Goal: Information Seeking & Learning: Learn about a topic

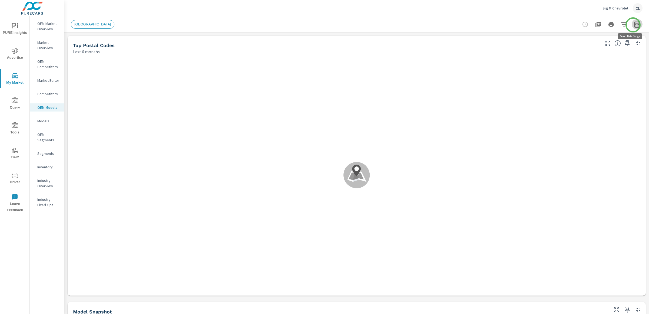
click at [634, 25] on icon "button" at bounding box center [637, 24] width 6 height 6
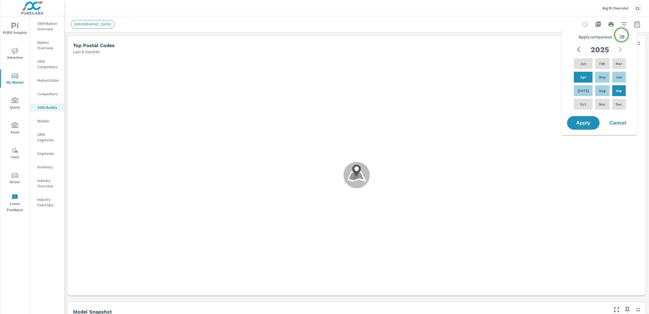
click at [621, 35] on input "Apply comparison" at bounding box center [617, 37] width 31 height 10
checkbox input "true"
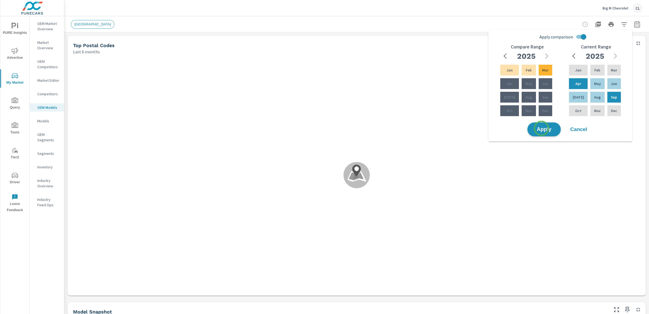
click at [541, 128] on span "Apply" at bounding box center [544, 129] width 22 height 5
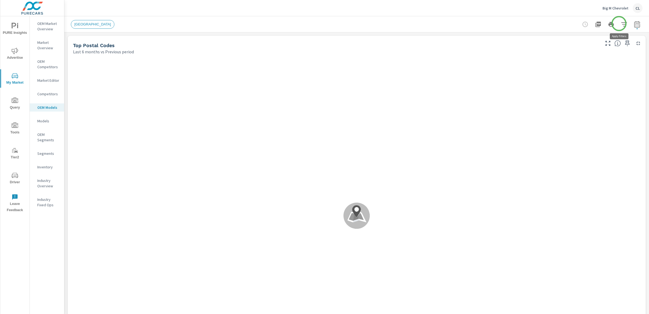
click at [621, 23] on icon "button" at bounding box center [624, 24] width 6 height 6
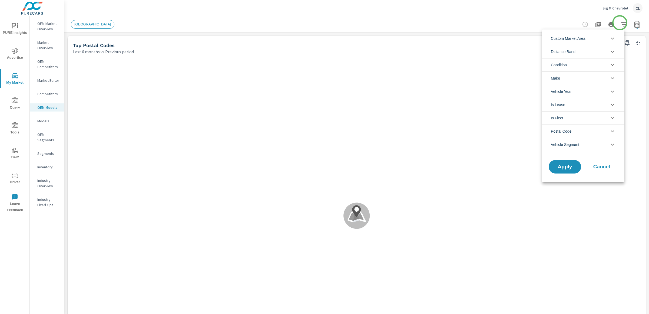
scroll to position [12, 0]
click at [580, 68] on li "Condition" at bounding box center [583, 64] width 82 height 13
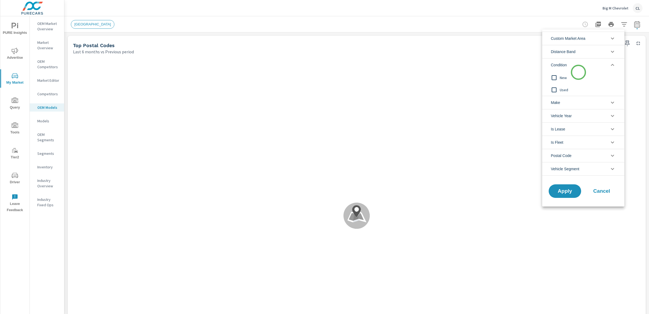
click at [576, 78] on span "New" at bounding box center [589, 77] width 59 height 6
click at [570, 102] on li "Make" at bounding box center [583, 102] width 82 height 13
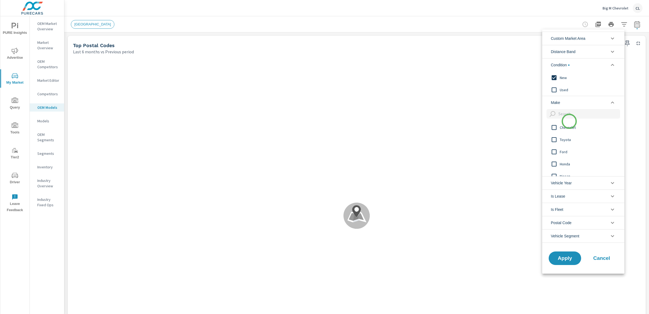
click at [568, 128] on span "Chevrolet" at bounding box center [589, 127] width 59 height 6
click at [562, 258] on span "Apply" at bounding box center [565, 257] width 22 height 5
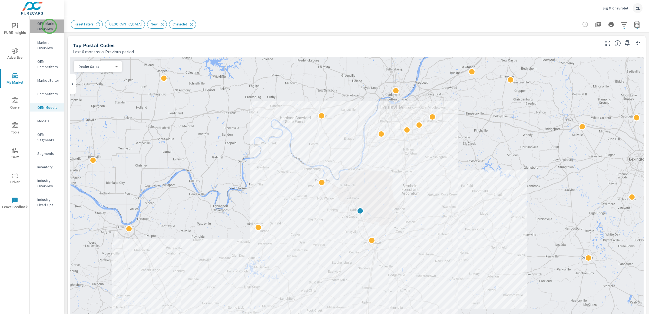
click at [49, 26] on p "OEM Market Overview" at bounding box center [48, 26] width 22 height 11
